Goal: Task Accomplishment & Management: Manage account settings

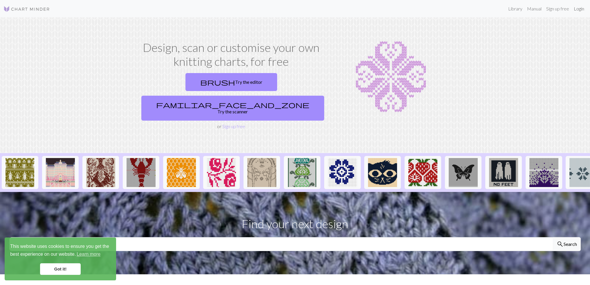
click at [582, 10] on link "Login" at bounding box center [579, 9] width 15 height 12
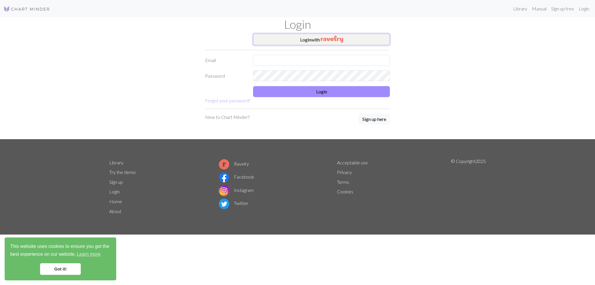
click at [303, 43] on button "Login with" at bounding box center [321, 40] width 137 height 12
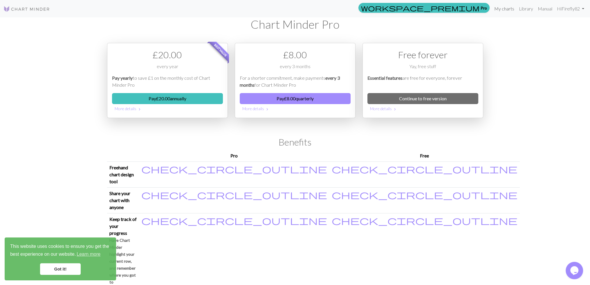
click at [498, 9] on link "My charts" at bounding box center [504, 9] width 25 height 12
